Goal: Transaction & Acquisition: Obtain resource

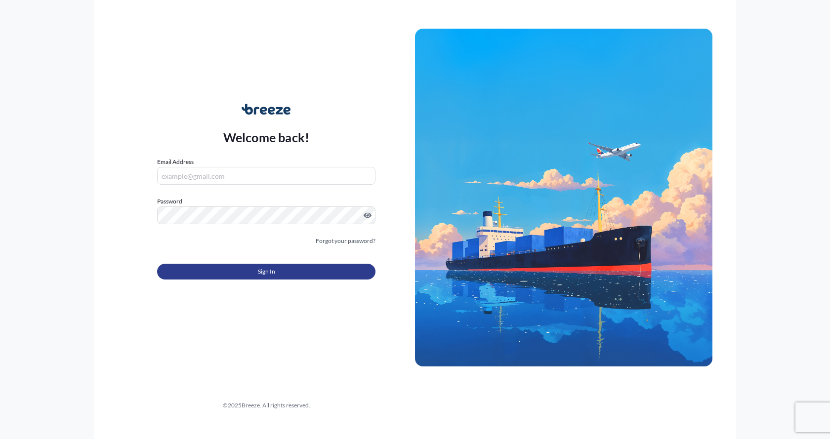
type input "[EMAIL_ADDRESS][DOMAIN_NAME]"
click at [276, 271] on button "Sign In" at bounding box center [266, 272] width 218 height 16
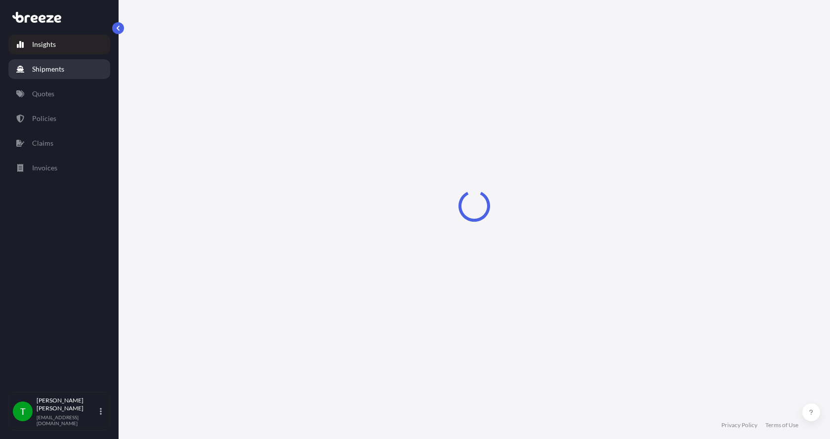
select select "2025"
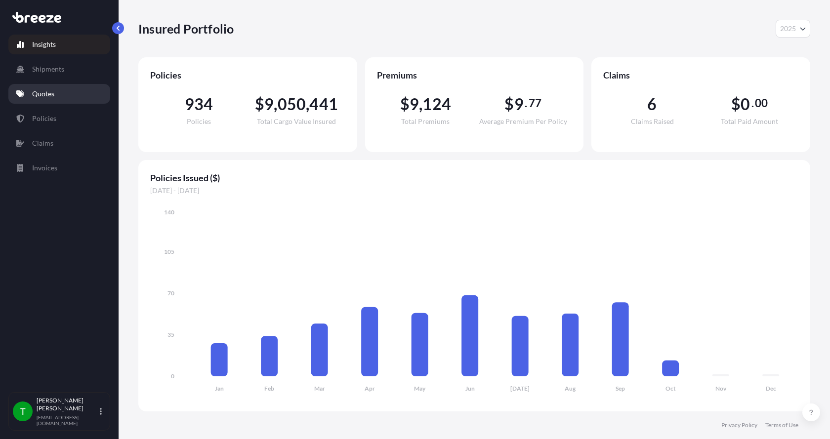
click at [37, 89] on p "Quotes" at bounding box center [43, 94] width 22 height 10
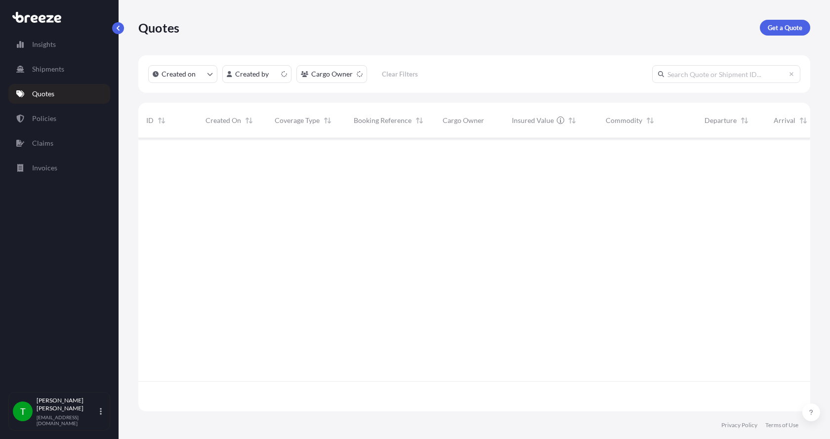
scroll to position [271, 665]
click at [782, 26] on p "Get a Quote" at bounding box center [785, 28] width 35 height 10
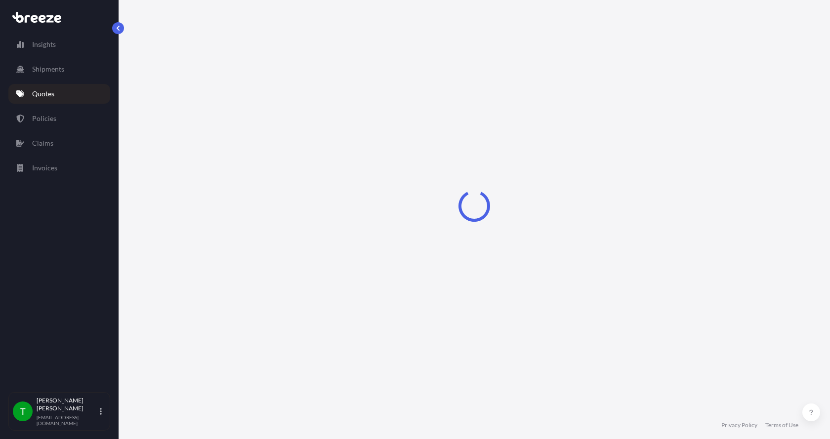
select select "Sea"
select select "1"
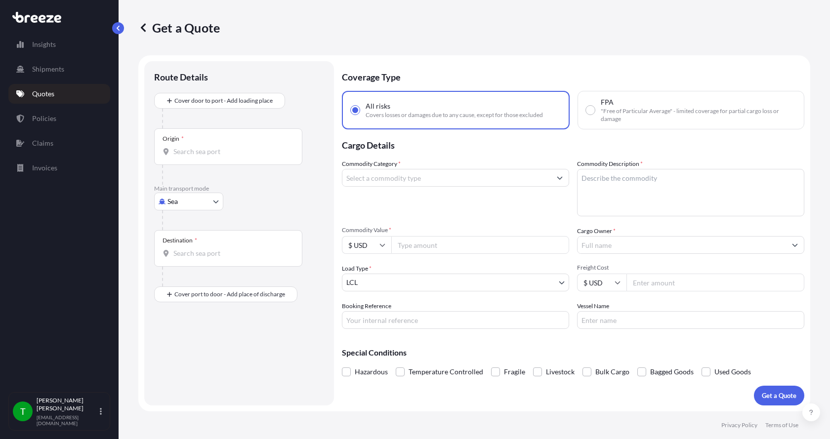
click at [180, 202] on body "Insights Shipments Quotes Policies Claims Invoices T [PERSON_NAME] [EMAIL_ADDRE…" at bounding box center [415, 219] width 830 height 439
click at [179, 264] on span "Road" at bounding box center [181, 263] width 16 height 10
select select "Road"
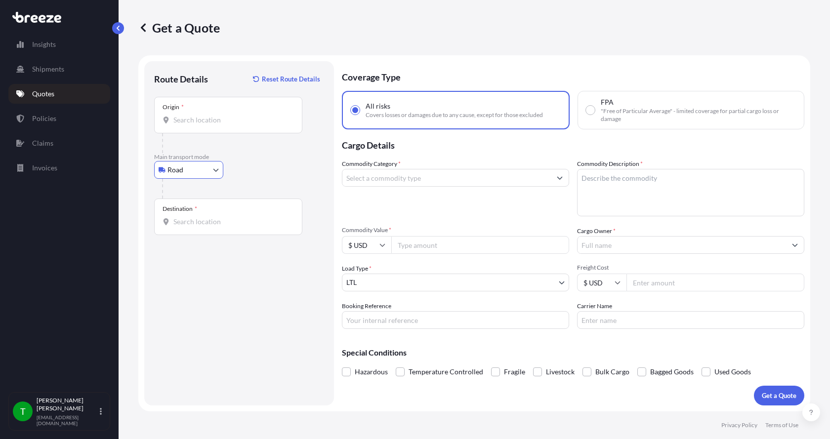
click at [188, 122] on input "Origin *" at bounding box center [231, 120] width 117 height 10
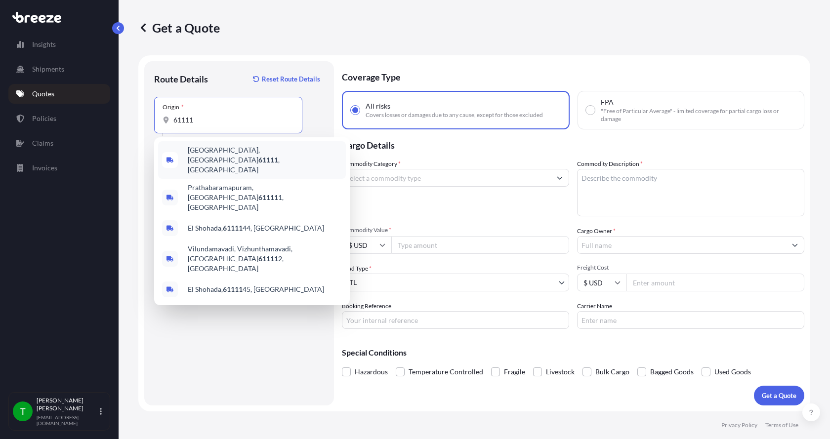
click at [208, 152] on span "[GEOGRAPHIC_DATA] , [GEOGRAPHIC_DATA]" at bounding box center [265, 160] width 154 height 30
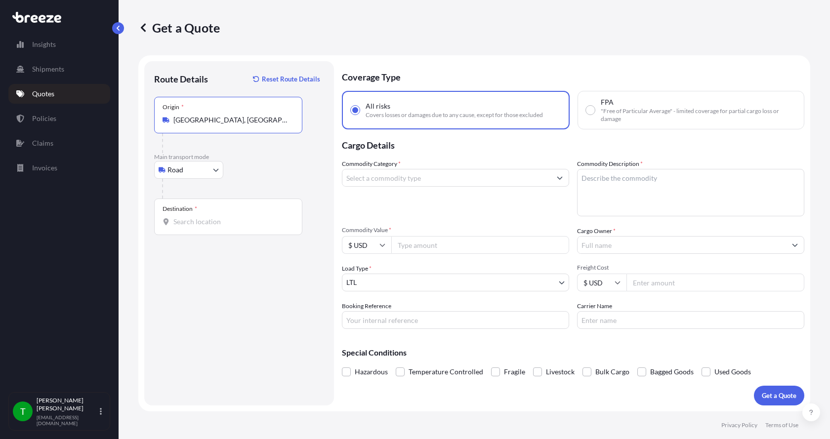
type input "[GEOGRAPHIC_DATA], [GEOGRAPHIC_DATA]"
click at [177, 223] on input "Destination *" at bounding box center [231, 222] width 117 height 10
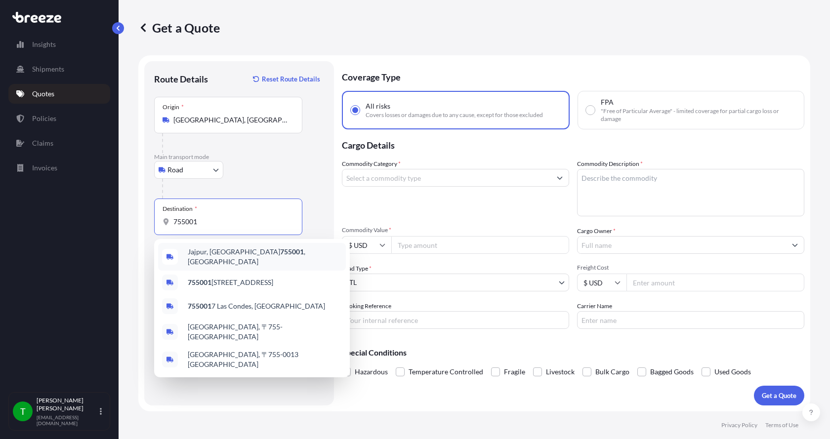
drag, startPoint x: 202, startPoint y: 220, endPoint x: 187, endPoint y: 215, distance: 15.2
click at [187, 215] on div "Destination * 755001" at bounding box center [228, 217] width 148 height 37
click at [187, 216] on div "Destination * 755001" at bounding box center [228, 217] width 148 height 37
click at [187, 217] on input "755001" at bounding box center [231, 222] width 117 height 10
click at [189, 218] on input "755001" at bounding box center [231, 222] width 117 height 10
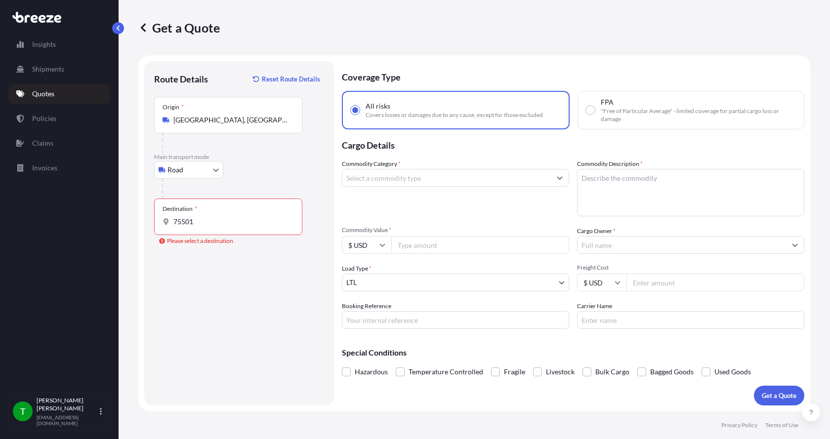
click at [209, 226] on input "75501" at bounding box center [231, 222] width 117 height 10
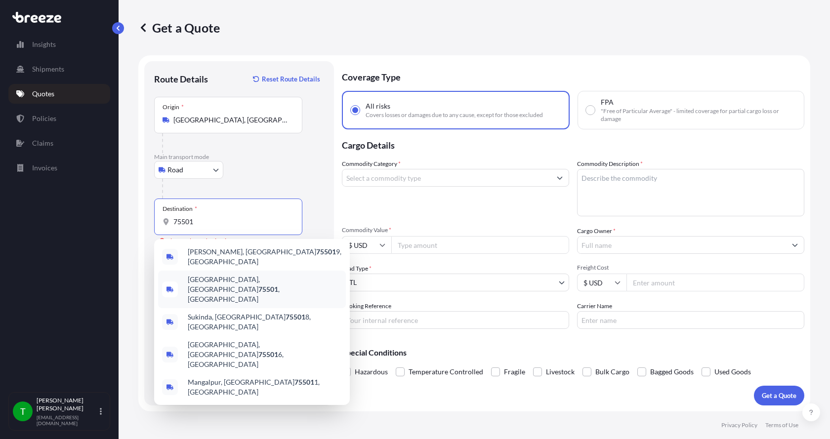
click at [215, 279] on span "[GEOGRAPHIC_DATA] , [GEOGRAPHIC_DATA]" at bounding box center [265, 290] width 154 height 30
type input "[GEOGRAPHIC_DATA], [GEOGRAPHIC_DATA]"
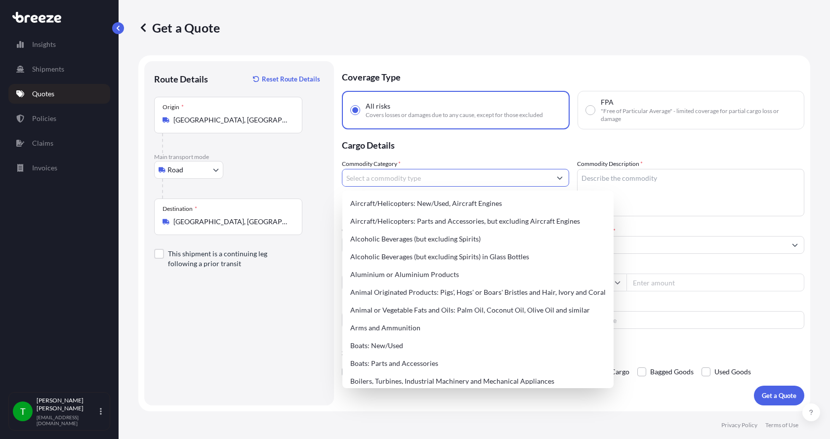
click at [371, 179] on input "Commodity Category *" at bounding box center [446, 178] width 208 height 18
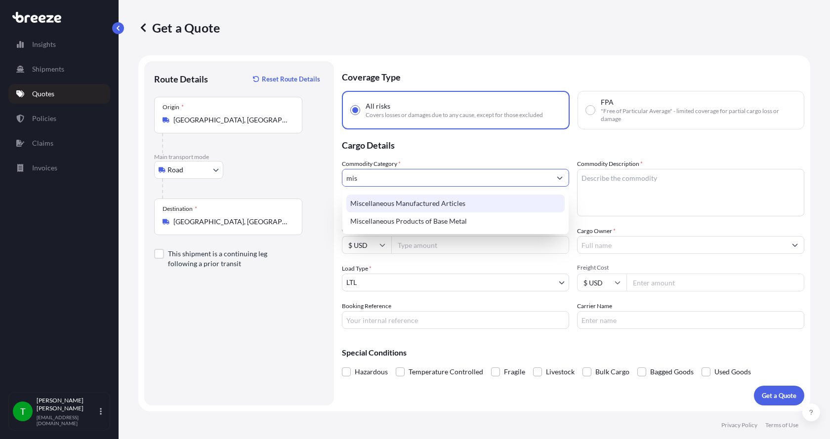
click at [373, 200] on div "Miscellaneous Manufactured Articles" at bounding box center [455, 204] width 218 height 18
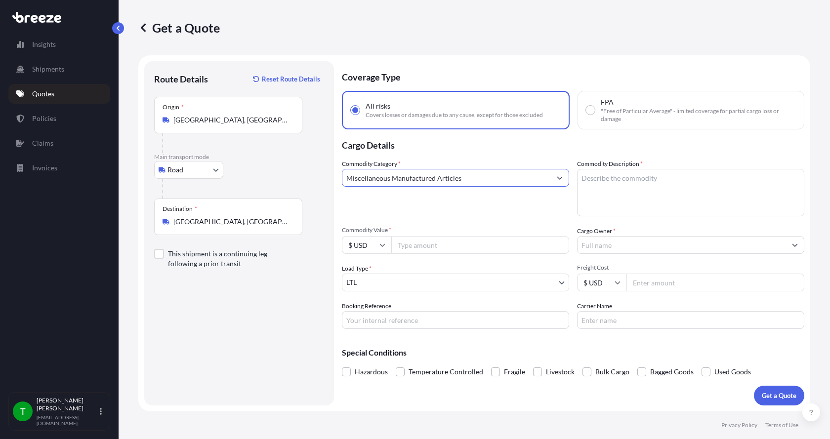
type input "Miscellaneous Manufactured Articles"
click at [587, 176] on textarea "Commodity Description *" at bounding box center [690, 192] width 227 height 47
type textarea "Diffusion Head SS"
click at [424, 248] on input "Commodity Value *" at bounding box center [480, 245] width 178 height 18
click at [412, 248] on input "Commodity Value *" at bounding box center [480, 245] width 178 height 18
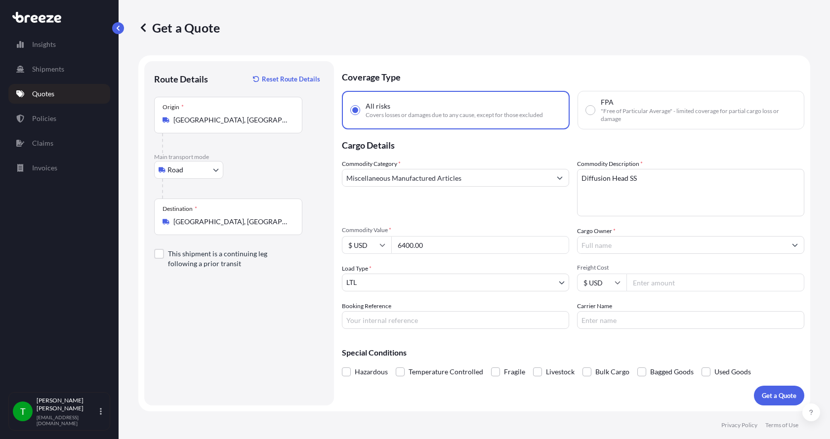
type input "6400.00"
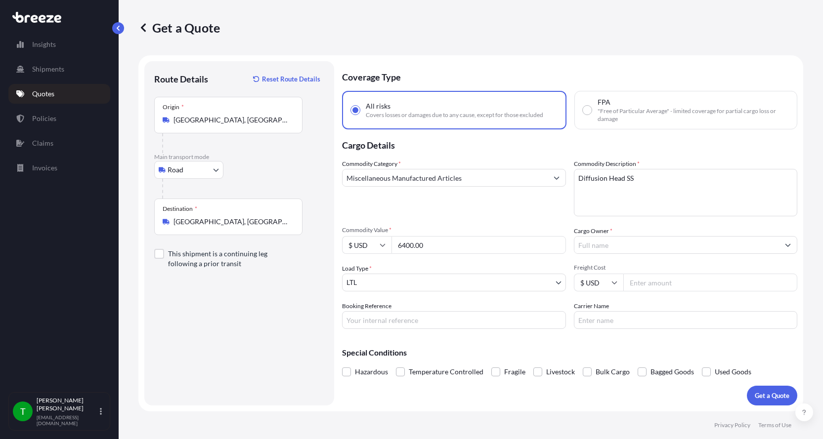
click at [595, 244] on input "Cargo Owner *" at bounding box center [676, 245] width 205 height 18
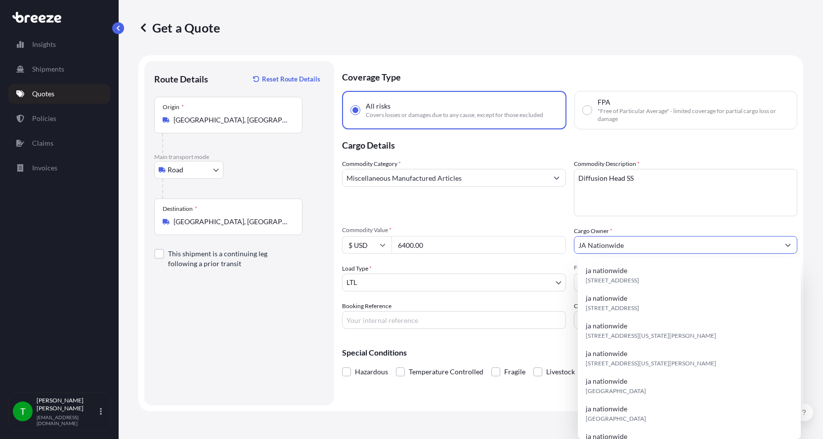
type input "JA Nationwide"
click at [377, 322] on input "Booking Reference" at bounding box center [454, 320] width 224 height 18
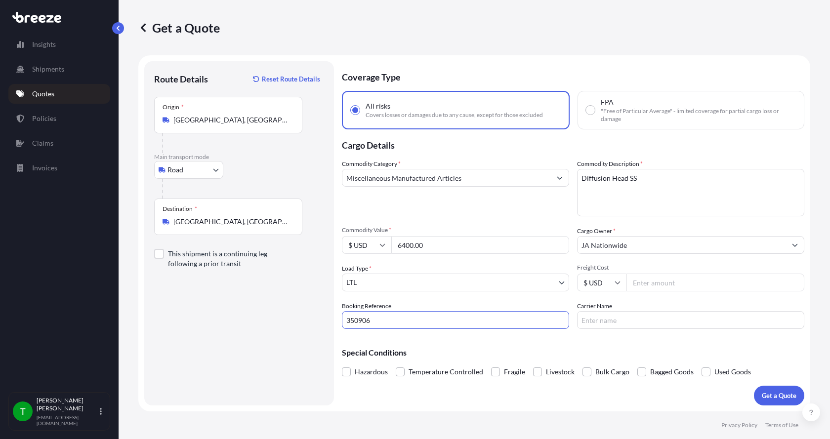
type input "350906"
click at [653, 282] on input "Freight Cost" at bounding box center [715, 283] width 178 height 18
type input "490.00"
click at [603, 324] on input "Carrier Name" at bounding box center [690, 320] width 227 height 18
type input "[PERSON_NAME] Express"
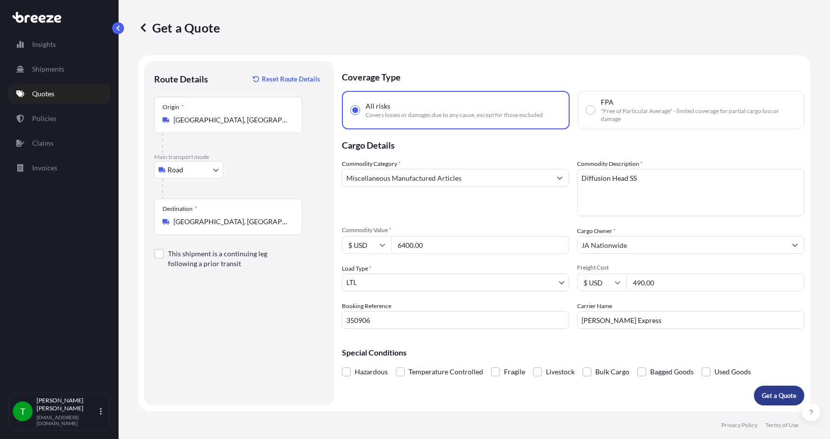
click at [782, 397] on p "Get a Quote" at bounding box center [779, 396] width 35 height 10
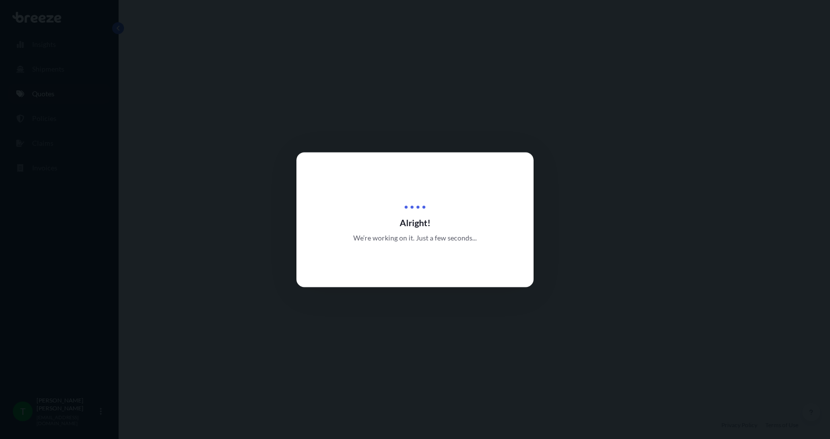
select select "Road"
select select "1"
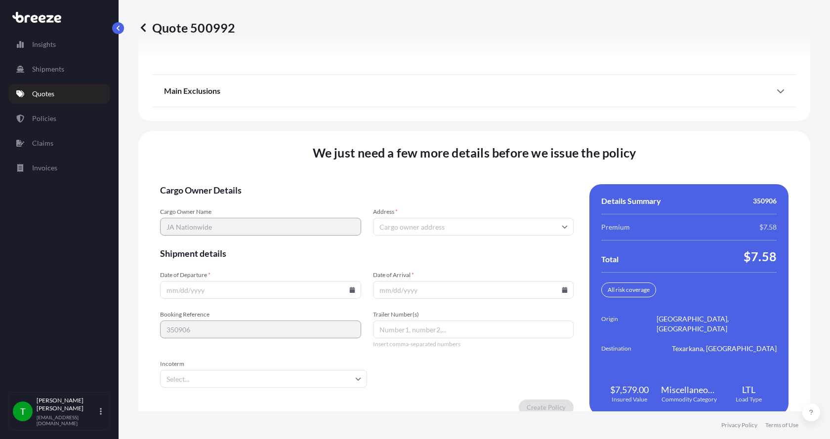
scroll to position [1300, 0]
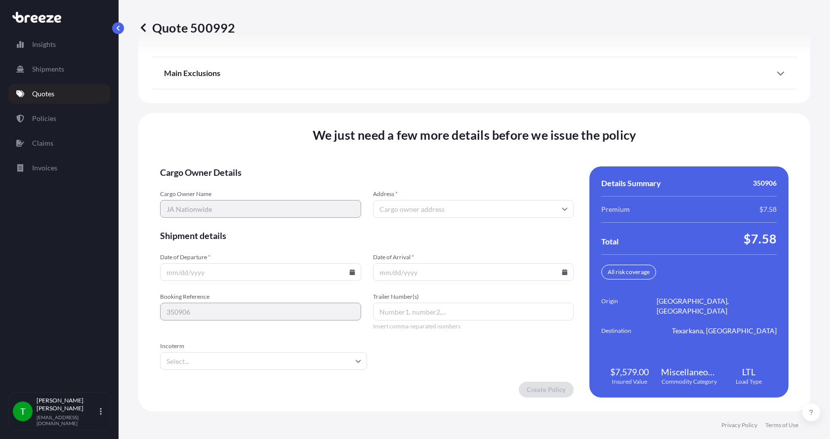
click at [485, 206] on input "Address *" at bounding box center [473, 209] width 201 height 18
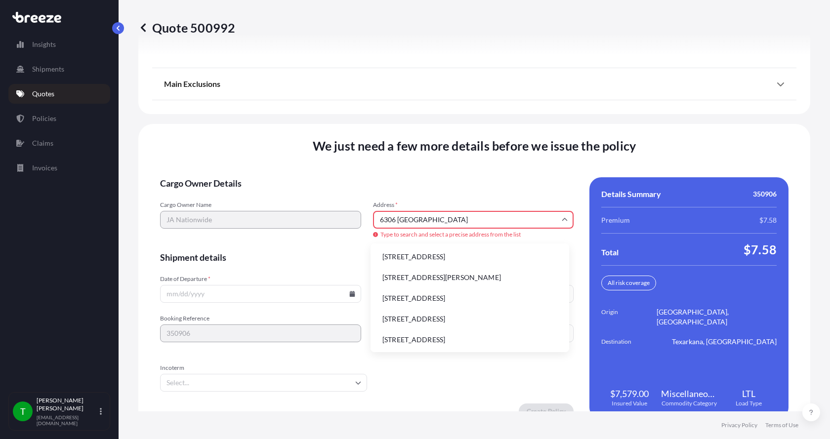
click at [418, 255] on li "[STREET_ADDRESS]" at bounding box center [469, 257] width 191 height 19
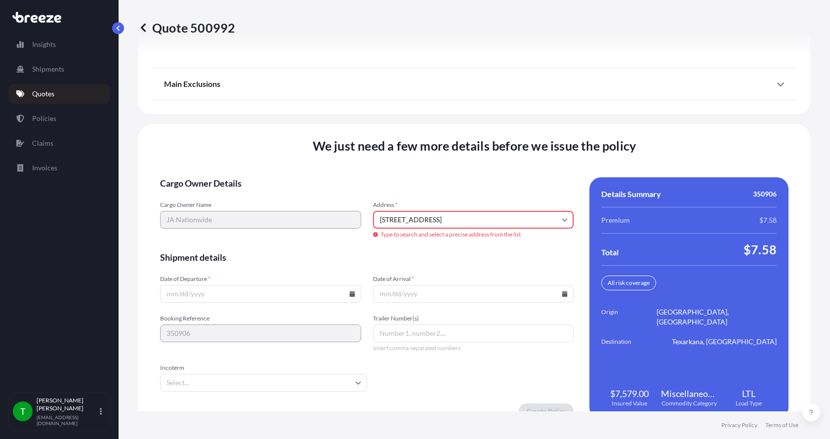
type input "[STREET_ADDRESS]"
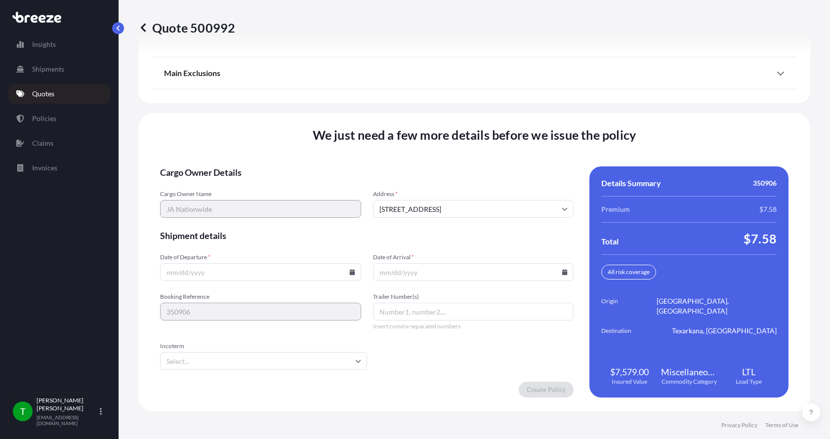
click at [349, 270] on icon at bounding box center [351, 272] width 5 height 6
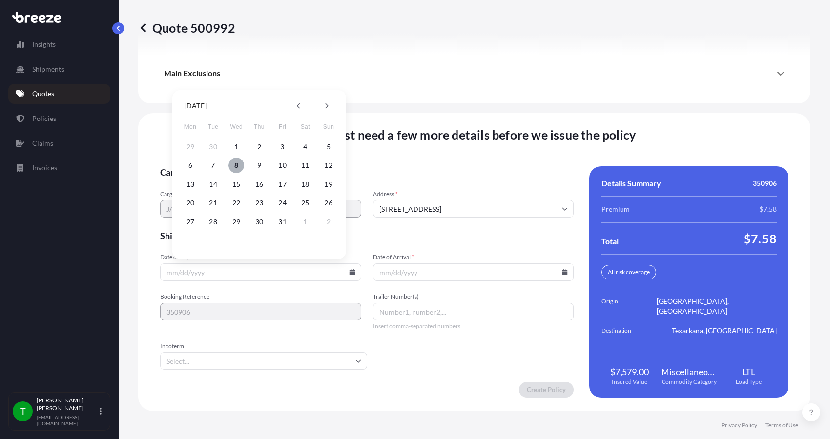
click at [238, 166] on button "8" at bounding box center [236, 166] width 16 height 16
type input "[DATE]"
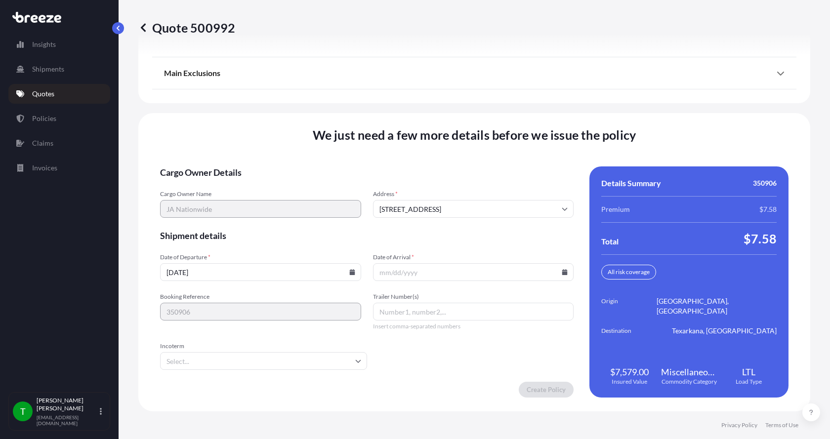
click at [562, 272] on icon at bounding box center [564, 272] width 5 height 6
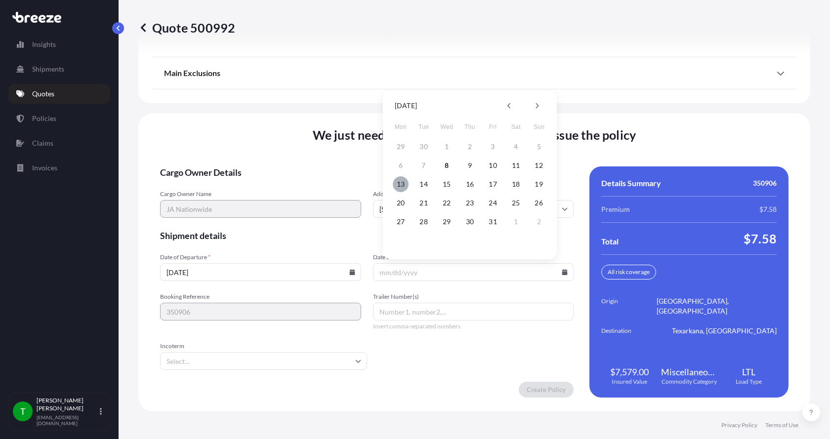
click at [398, 183] on button "13" at bounding box center [401, 184] width 16 height 16
type input "[DATE]"
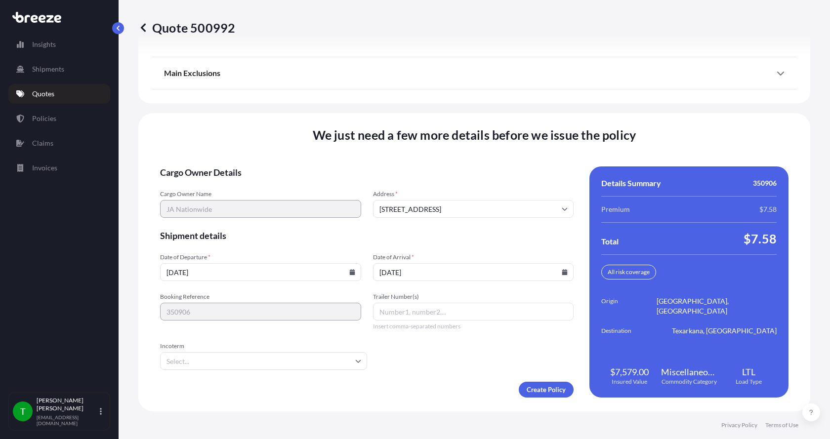
click at [412, 213] on button "13" at bounding box center [418, 217] width 12 height 9
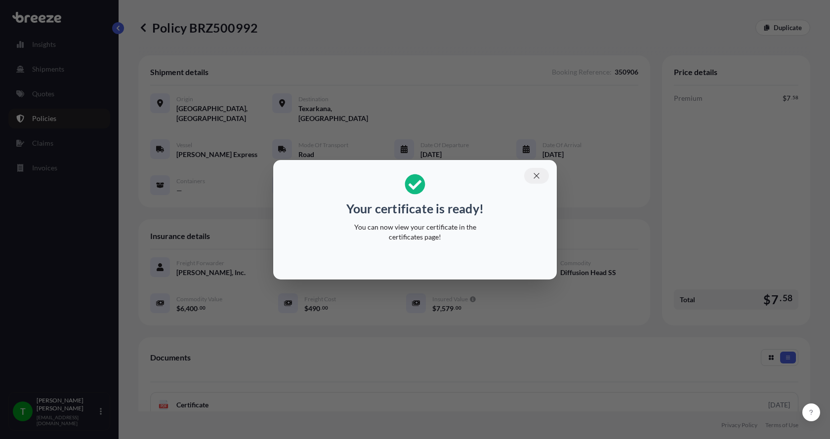
click at [537, 173] on icon "button" at bounding box center [536, 175] width 9 height 9
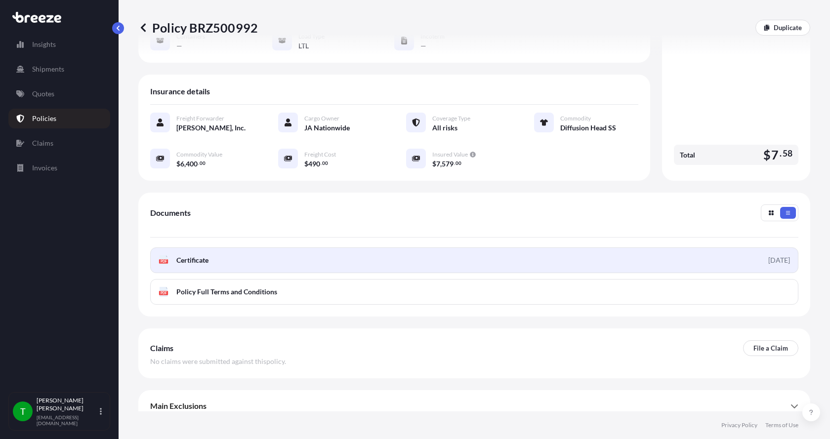
scroll to position [145, 0]
click at [167, 259] on rect at bounding box center [163, 261] width 9 height 4
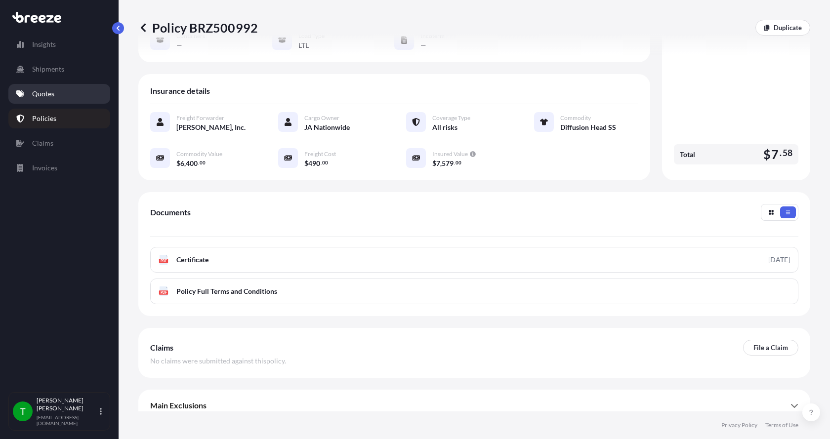
click at [49, 92] on p "Quotes" at bounding box center [43, 94] width 22 height 10
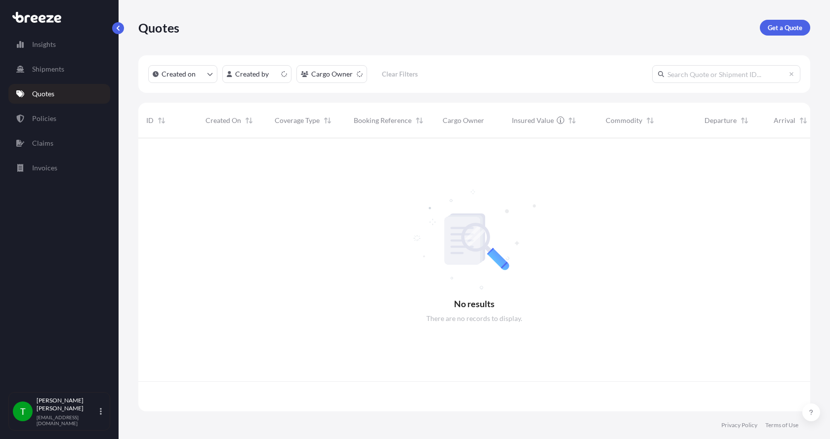
scroll to position [271, 665]
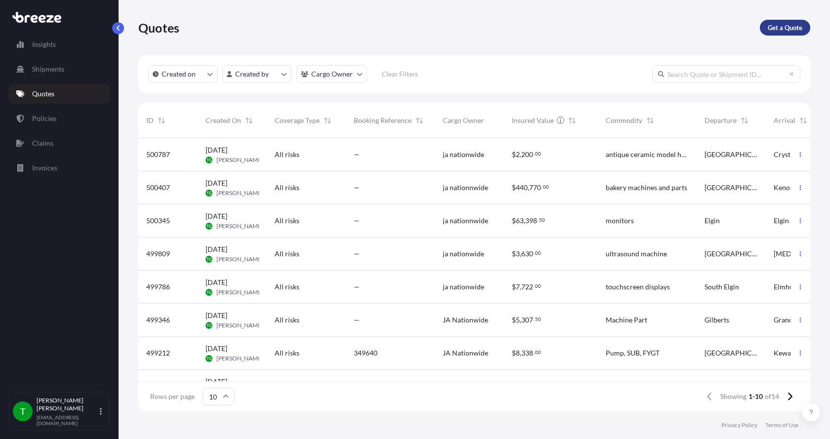
click at [776, 28] on p "Get a Quote" at bounding box center [785, 28] width 35 height 10
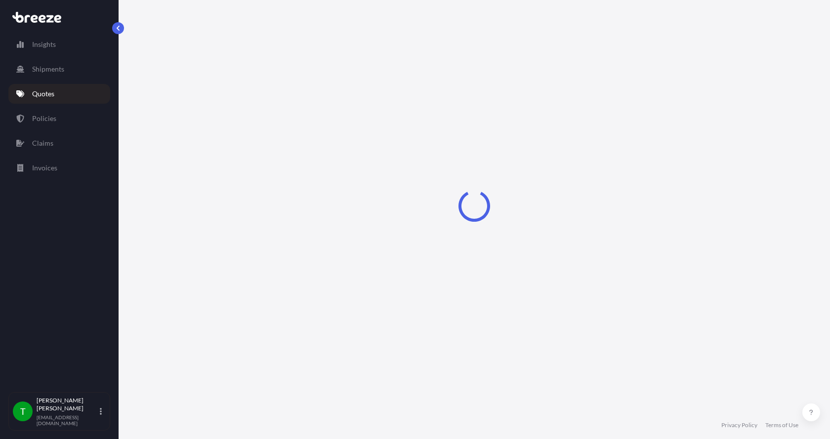
select select "Sea"
select select "1"
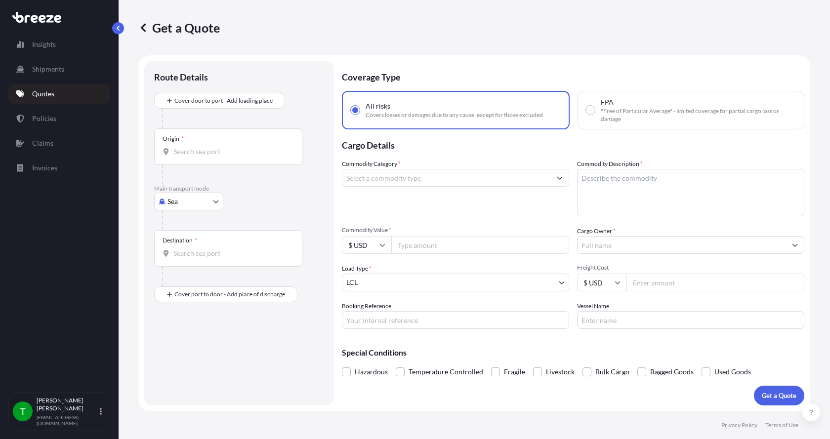
click at [173, 197] on body "Insights Shipments Quotes Policies Claims Invoices T [PERSON_NAME] [EMAIL_ADDRE…" at bounding box center [415, 219] width 830 height 439
click at [179, 262] on span "Road" at bounding box center [181, 263] width 16 height 10
select select "Road"
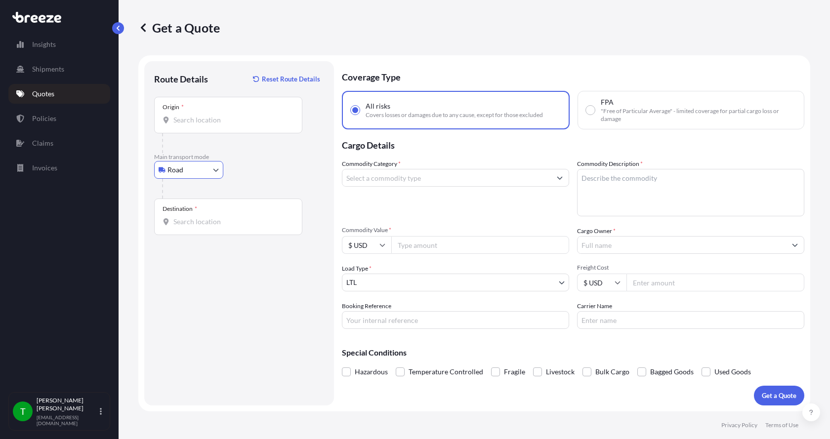
click at [187, 118] on input "Origin *" at bounding box center [231, 120] width 117 height 10
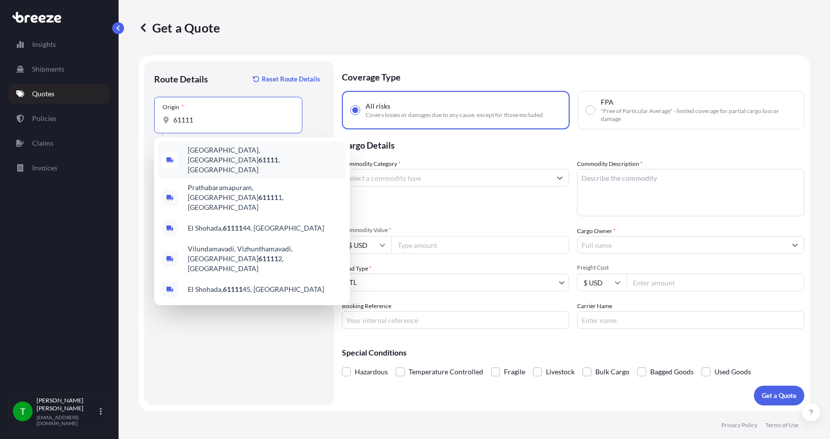
click at [210, 154] on span "[GEOGRAPHIC_DATA] , [GEOGRAPHIC_DATA]" at bounding box center [265, 160] width 154 height 30
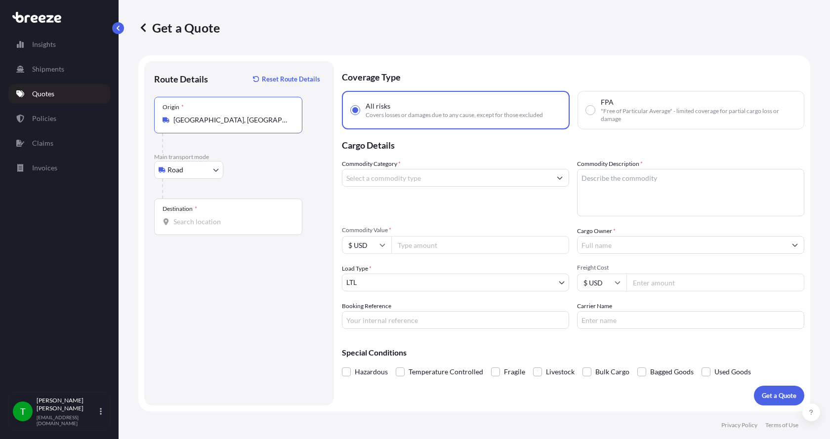
type input "[GEOGRAPHIC_DATA], [GEOGRAPHIC_DATA]"
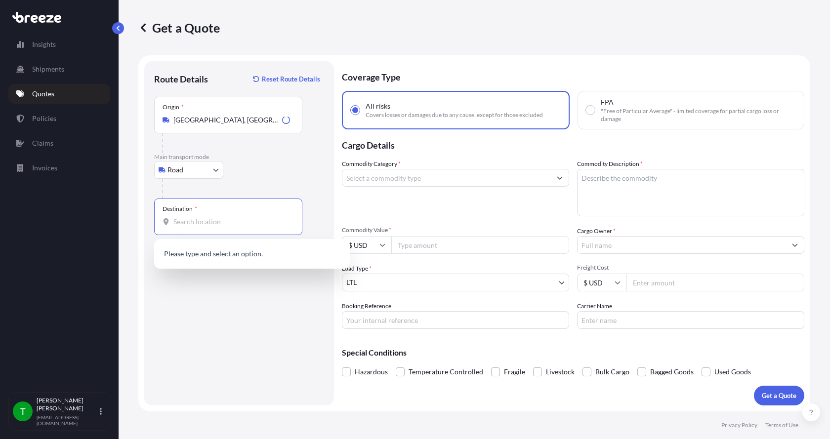
click at [187, 223] on input "Destination *" at bounding box center [231, 222] width 117 height 10
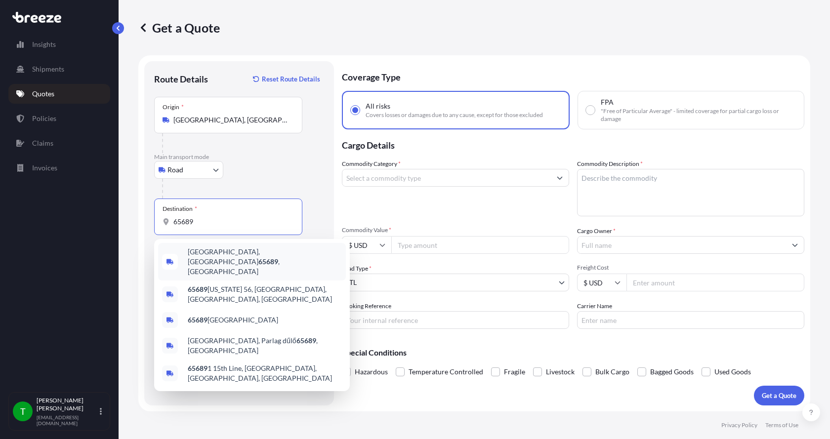
click at [216, 254] on span "[GEOGRAPHIC_DATA], [GEOGRAPHIC_DATA] , [GEOGRAPHIC_DATA]" at bounding box center [265, 262] width 154 height 30
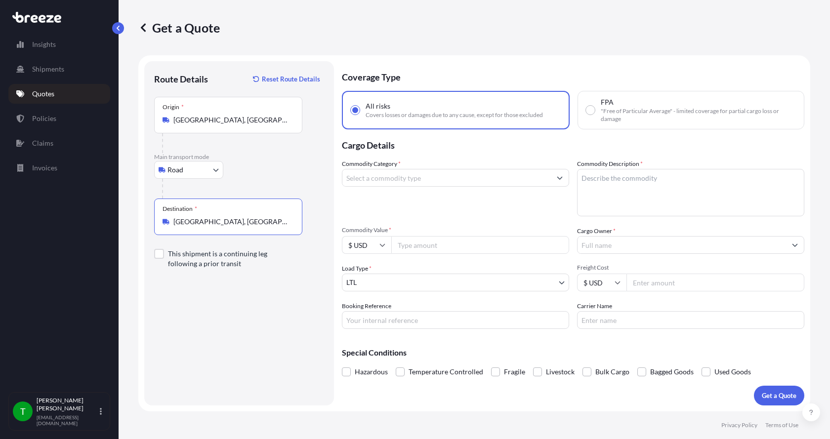
type input "[GEOGRAPHIC_DATA], [GEOGRAPHIC_DATA], [GEOGRAPHIC_DATA]"
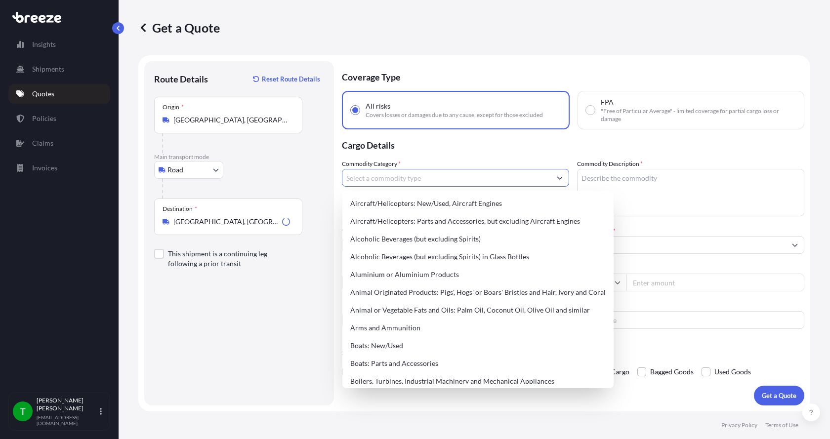
click at [399, 181] on input "Commodity Category *" at bounding box center [446, 178] width 208 height 18
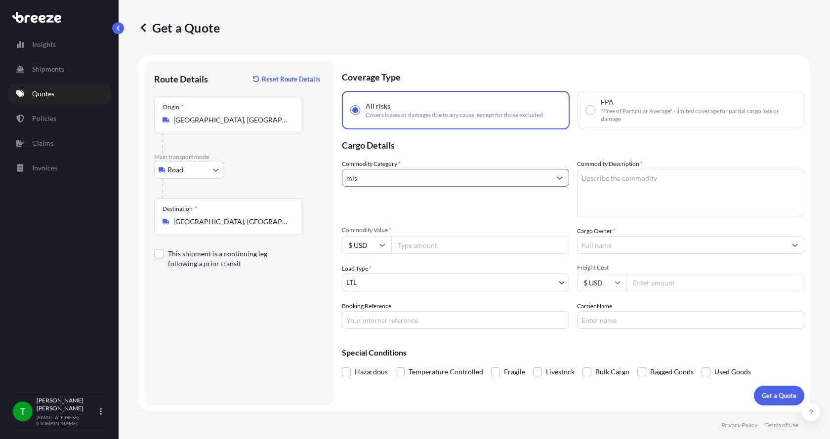
click at [400, 180] on input "mis" at bounding box center [446, 178] width 208 height 18
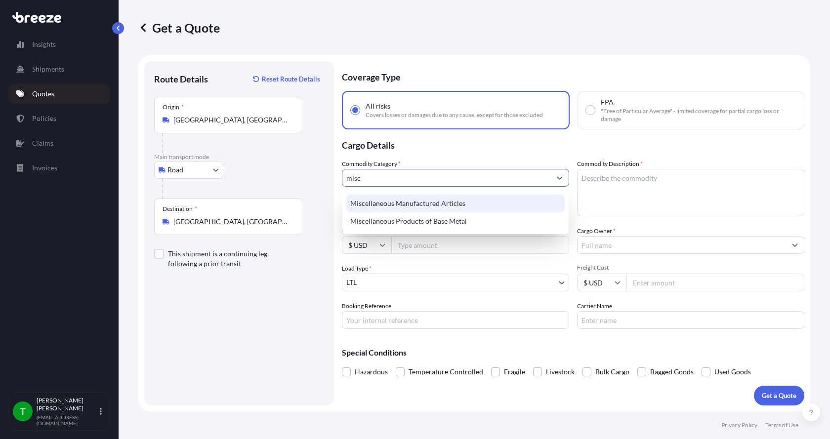
click at [392, 206] on div "Miscellaneous Manufactured Articles" at bounding box center [455, 204] width 218 height 18
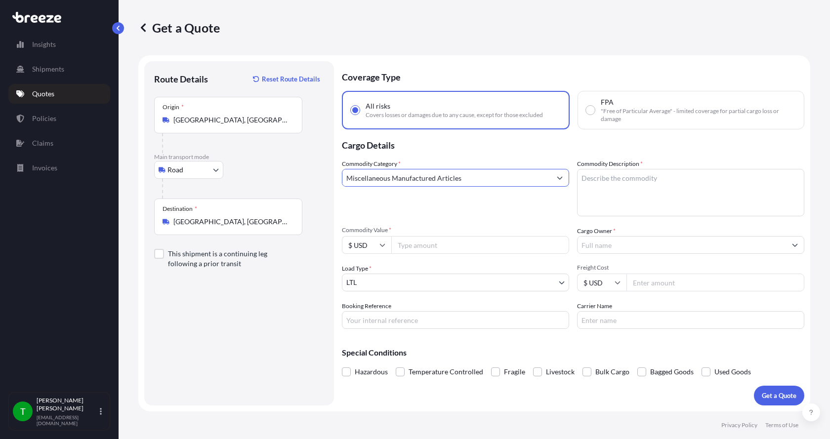
type input "Miscellaneous Manufactured Articles"
click at [595, 183] on textarea "Commodity Description *" at bounding box center [690, 192] width 227 height 47
type textarea "Parts AER Powersection 5HP"
click at [432, 247] on input "Commodity Value *" at bounding box center [480, 245] width 178 height 18
click at [422, 244] on input "Commodity Value *" at bounding box center [480, 245] width 178 height 18
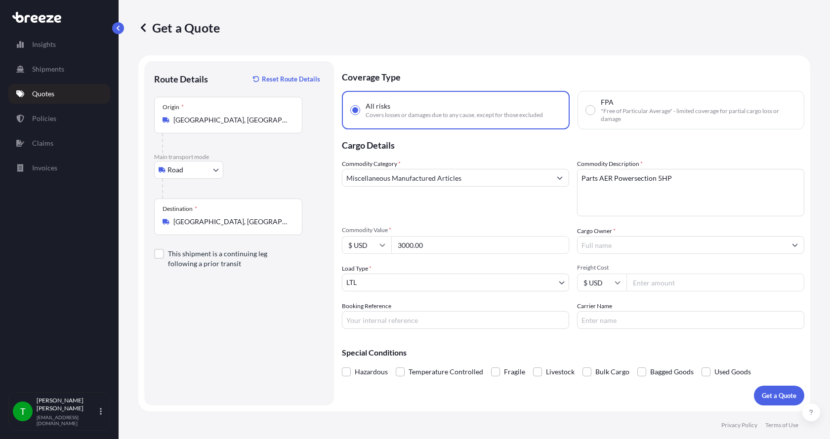
type input "3000.00"
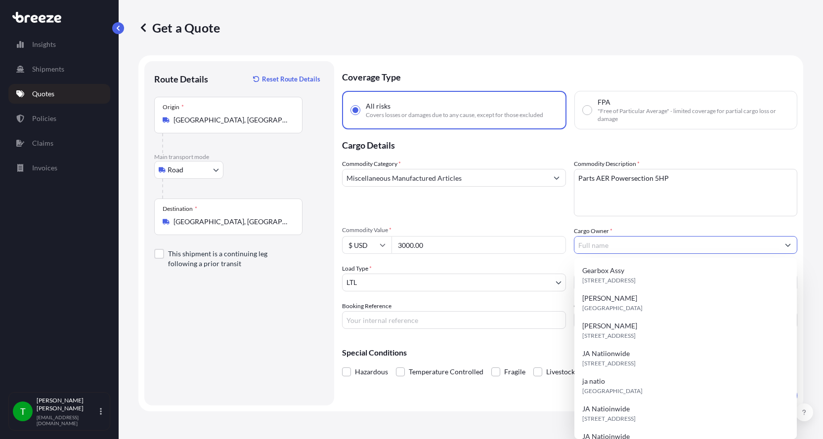
click at [631, 248] on input "Cargo Owner *" at bounding box center [676, 245] width 205 height 18
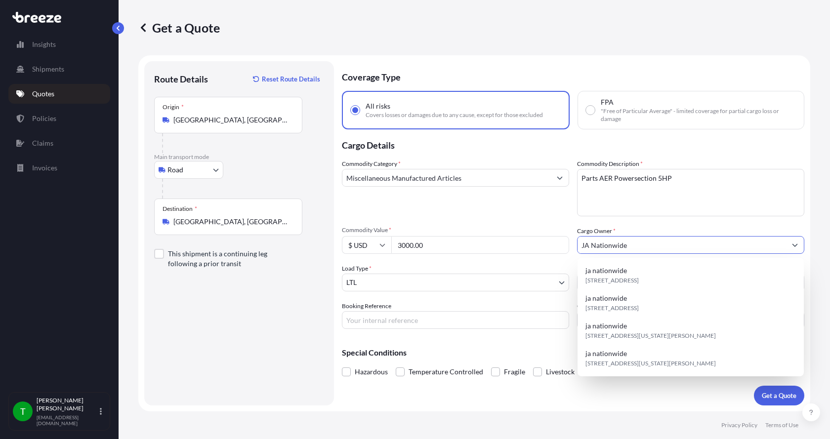
type input "JA Nationwide"
click at [352, 317] on input "Booking Reference" at bounding box center [455, 320] width 227 height 18
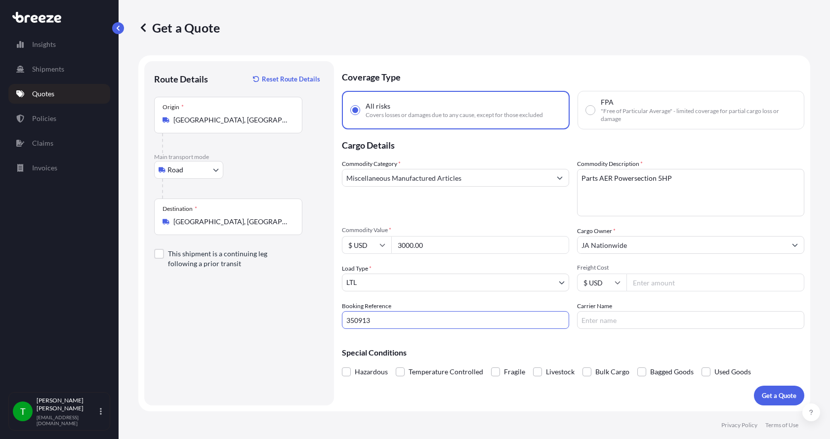
type input "350913"
click at [660, 283] on input "Freight Cost" at bounding box center [715, 283] width 178 height 18
type input "295.00"
click at [633, 316] on input "Carrier Name" at bounding box center [690, 320] width 227 height 18
type input "[GEOGRAPHIC_DATA]"
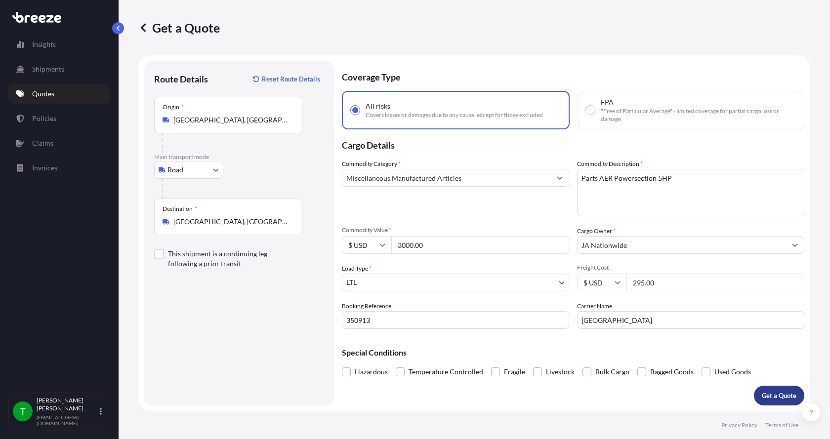
click at [782, 389] on button "Get a Quote" at bounding box center [779, 396] width 50 height 20
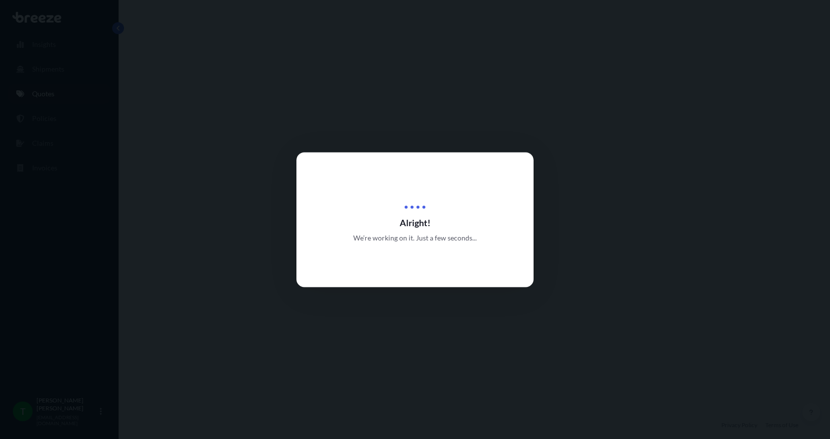
select select "Road"
select select "1"
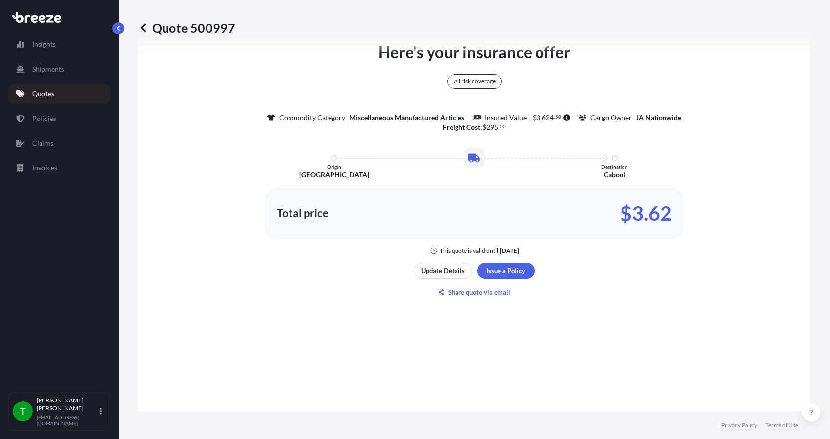
scroll to position [683, 0]
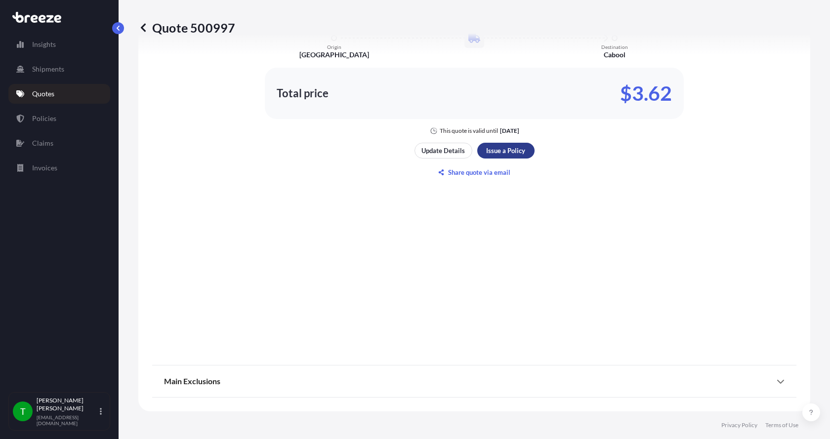
click at [497, 142] on div "Here's your insurance offer All risk coverage Commodity Category Miscellaneous …" at bounding box center [474, 51] width 644 height 610
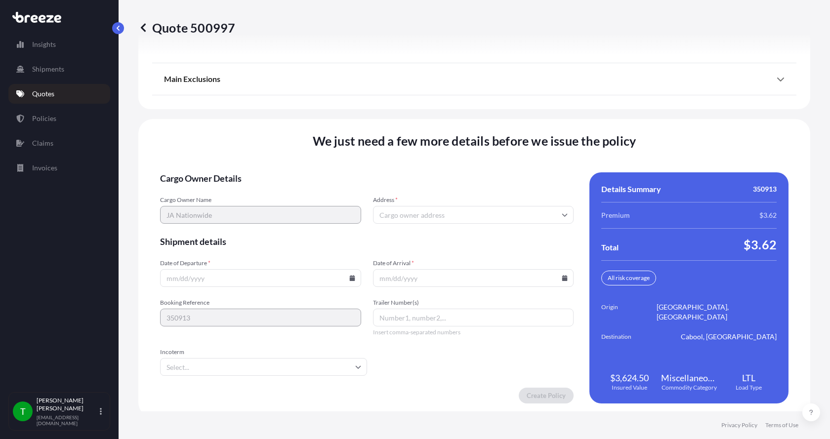
scroll to position [1300, 0]
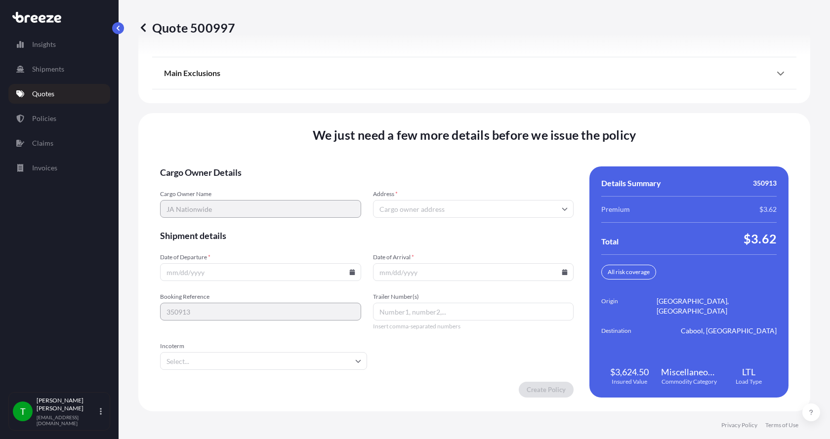
click at [455, 211] on input "Address *" at bounding box center [473, 209] width 201 height 18
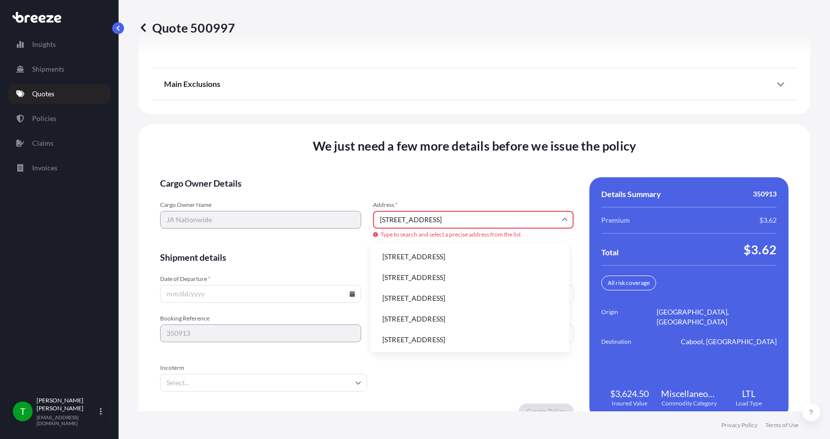
click at [409, 254] on li "[STREET_ADDRESS]" at bounding box center [469, 257] width 191 height 19
type input "[STREET_ADDRESS]"
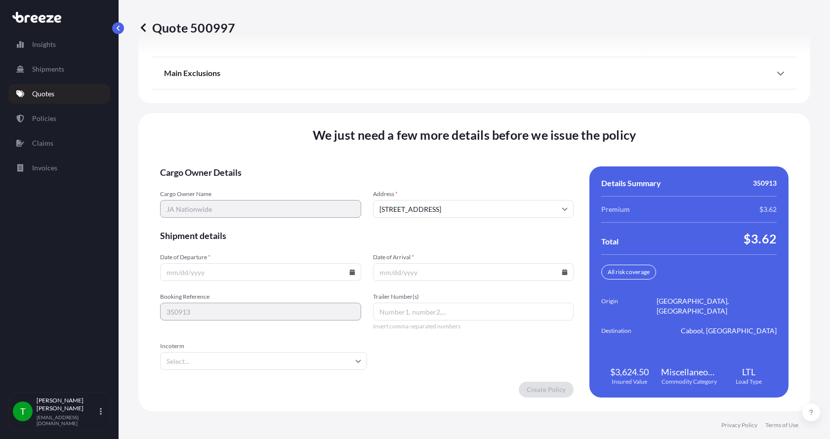
click at [349, 273] on icon at bounding box center [351, 272] width 5 height 6
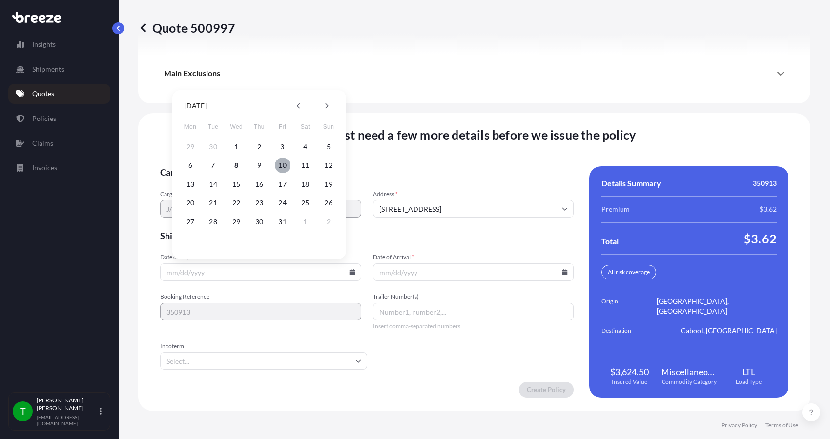
click at [284, 167] on button "10" at bounding box center [283, 166] width 16 height 16
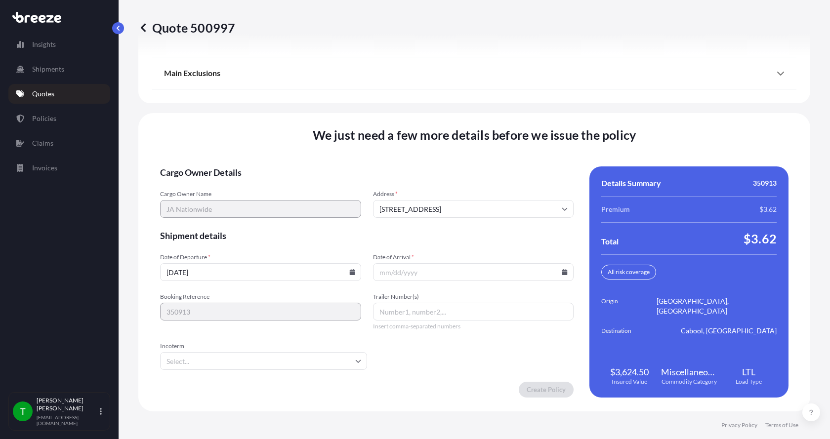
click at [349, 272] on icon at bounding box center [351, 272] width 5 height 6
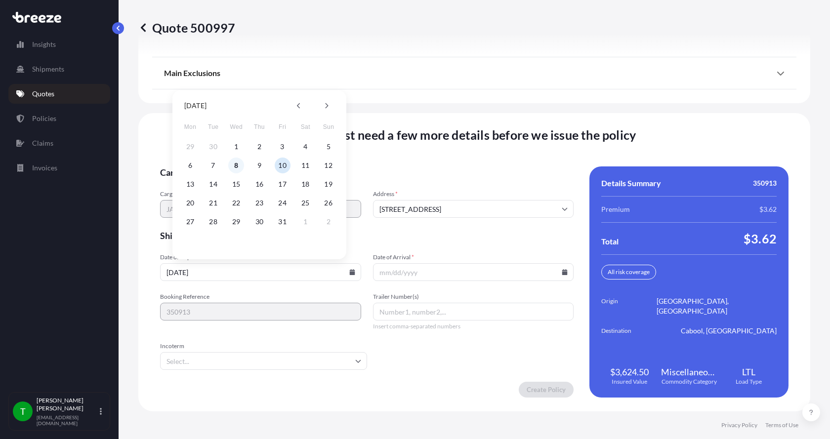
click at [238, 167] on button "8" at bounding box center [236, 166] width 16 height 16
type input "[DATE]"
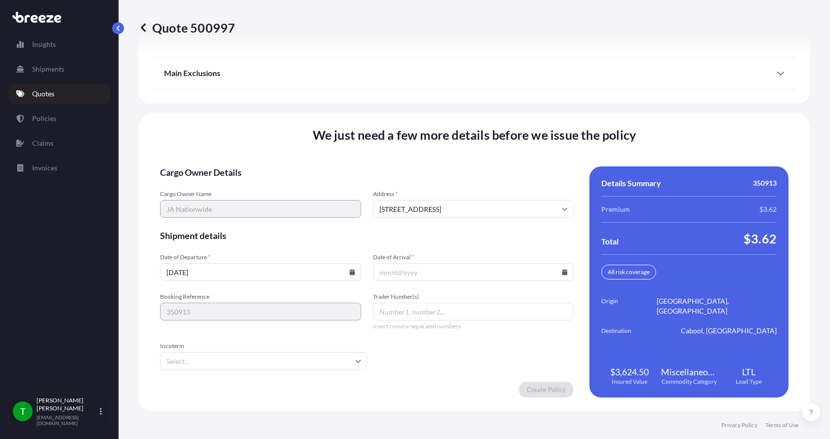
click at [238, 202] on button "8" at bounding box center [242, 206] width 12 height 9
click at [562, 272] on icon at bounding box center [564, 272] width 5 height 6
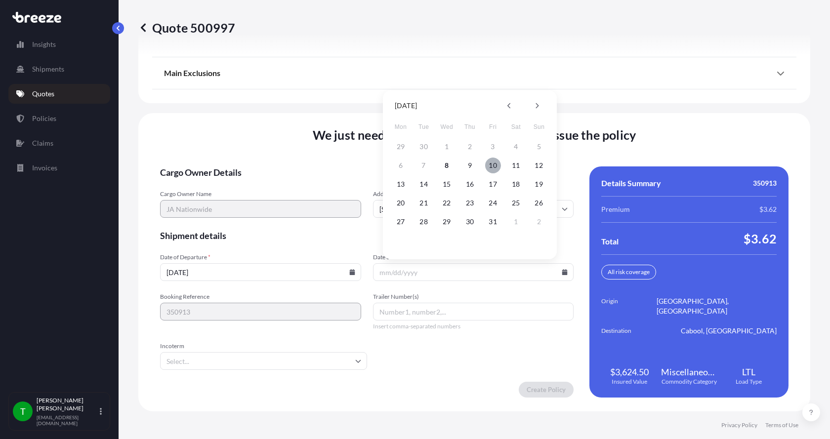
click at [495, 167] on button "10" at bounding box center [493, 166] width 16 height 16
type input "[DATE]"
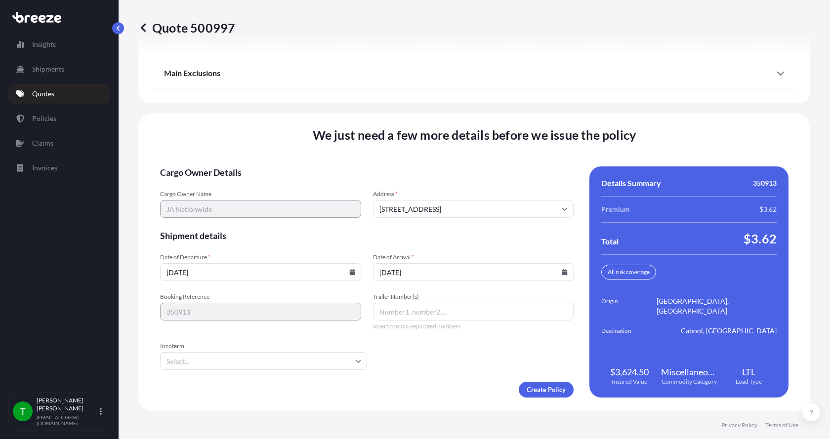
click at [493, 202] on button "10" at bounding box center [487, 206] width 12 height 9
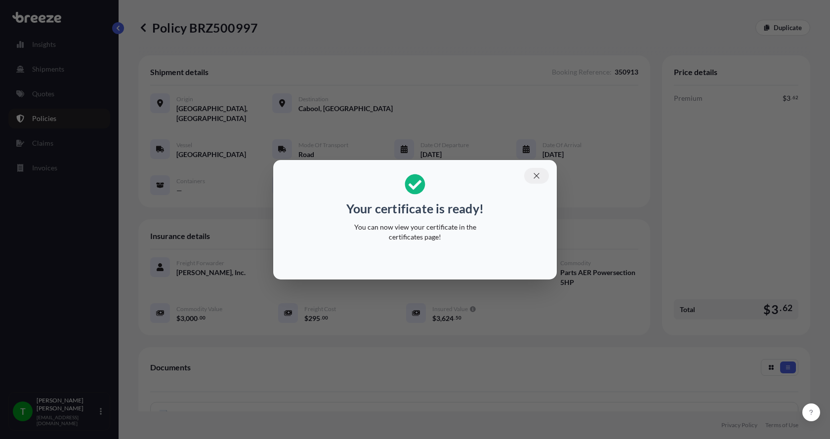
click at [541, 174] on icon "button" at bounding box center [536, 175] width 9 height 9
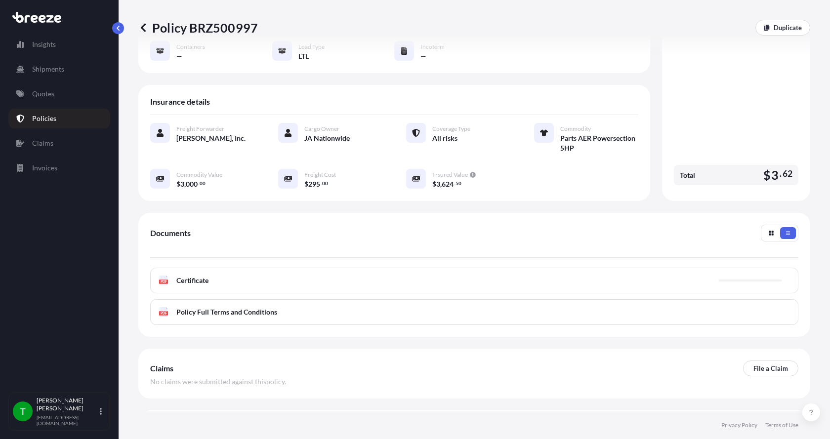
scroll to position [148, 0]
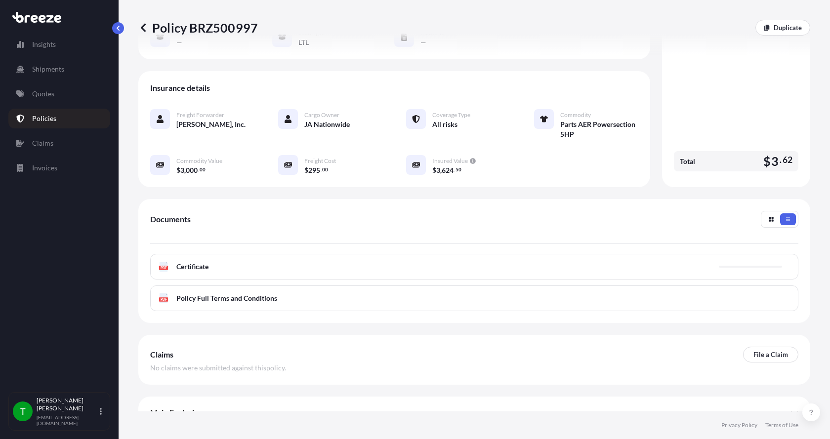
click at [162, 266] on text "PDF" at bounding box center [164, 267] width 6 height 3
click at [179, 262] on span "Certificate" at bounding box center [192, 267] width 32 height 10
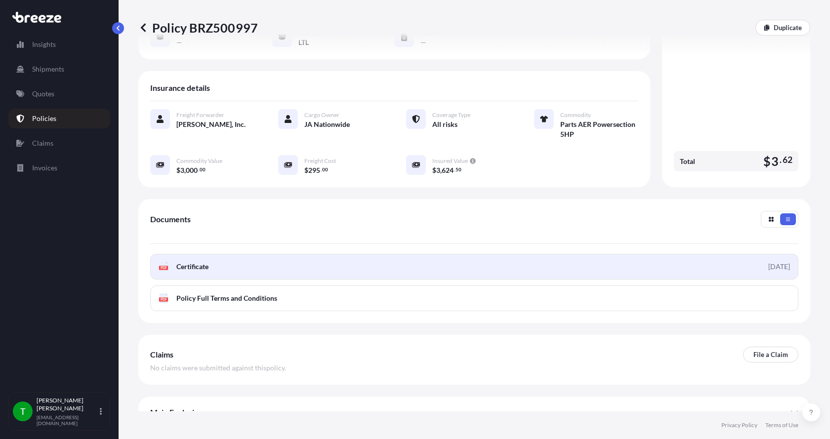
click at [166, 266] on text "PDF" at bounding box center [164, 267] width 6 height 3
